Goal: Check status: Check status

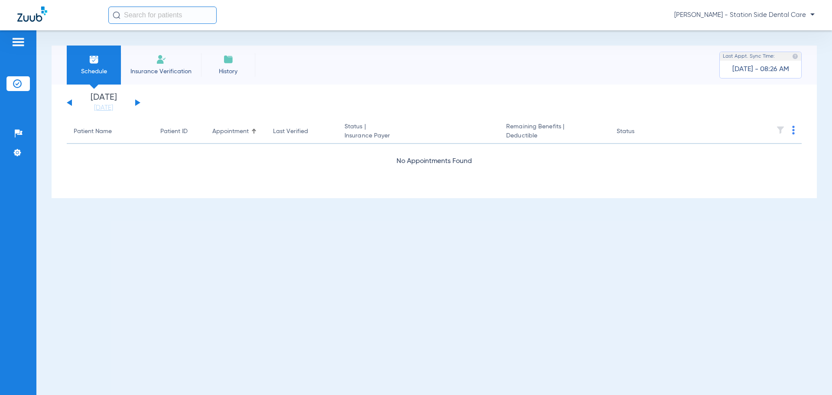
click at [137, 101] on button at bounding box center [137, 102] width 5 height 7
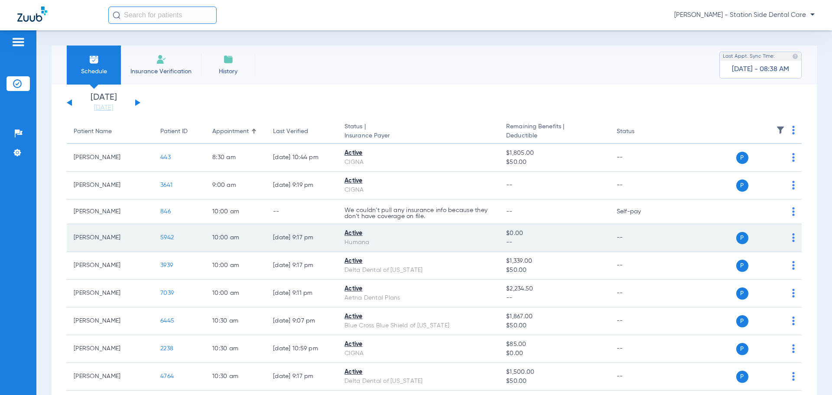
click at [736, 238] on span "P" at bounding box center [742, 238] width 12 height 12
click at [792, 241] on img at bounding box center [793, 237] width 3 height 9
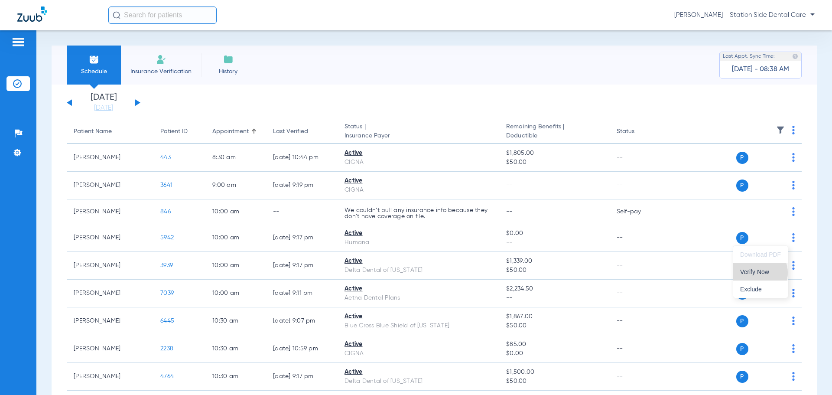
click at [757, 273] on span "Verify Now" at bounding box center [760, 272] width 41 height 6
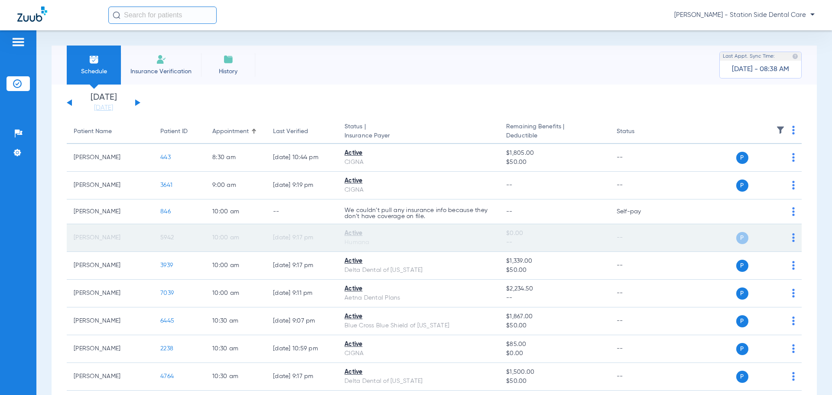
click at [736, 241] on span "P" at bounding box center [742, 238] width 12 height 12
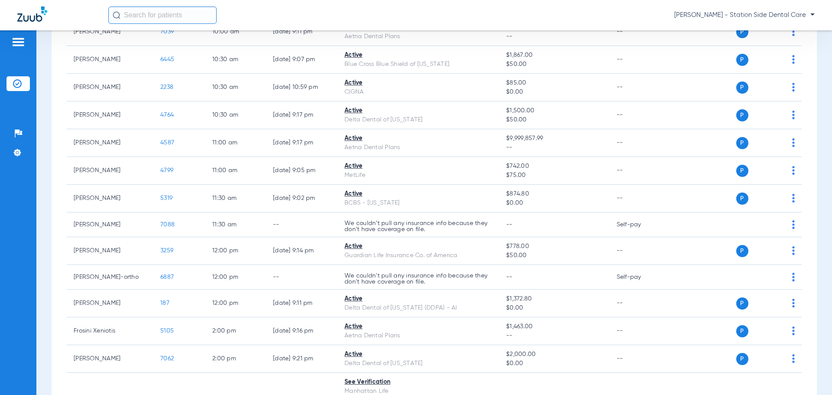
scroll to position [276, 0]
